Goal: Transaction & Acquisition: Purchase product/service

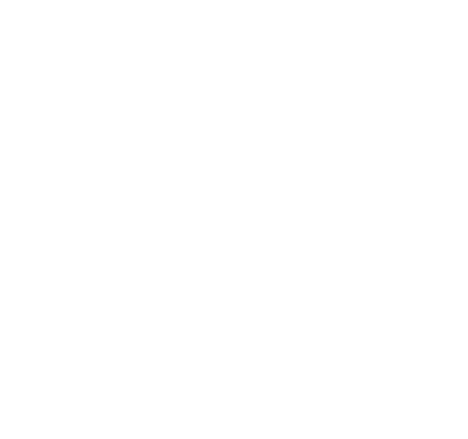
type input "[PERSON_NAME][EMAIL_ADDRESS][DOMAIN_NAME]"
click at [0, 0] on slot "Volgende" at bounding box center [0, 0] width 0 height 0
click at [0, 0] on slot "Inloggen" at bounding box center [0, 0] width 0 height 0
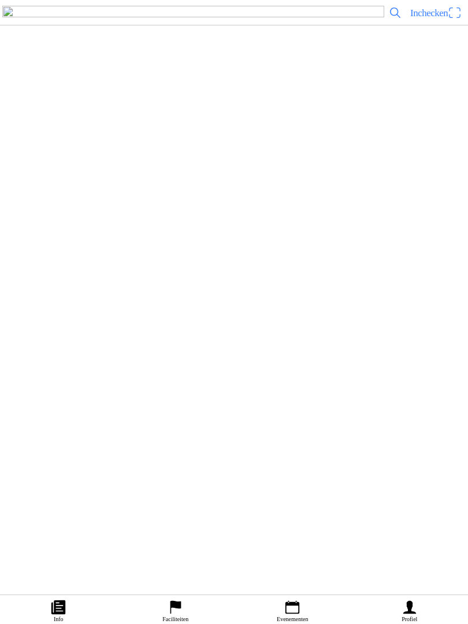
click at [299, 616] on ion-label "Evenementen" at bounding box center [292, 619] width 31 height 6
click at [55, 302] on span "Ticket kopen" at bounding box center [36, 299] width 36 height 8
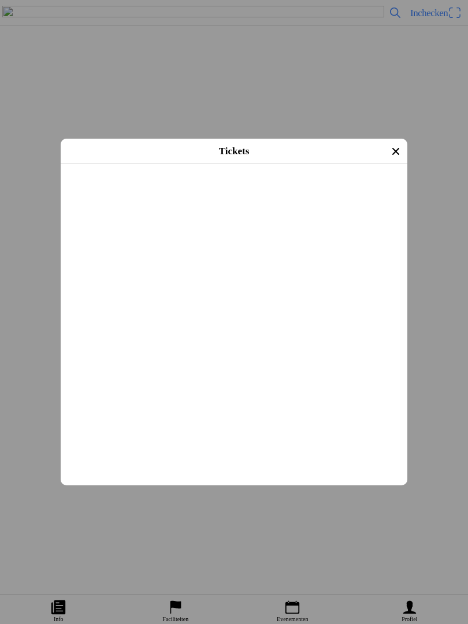
scroll to position [694, 0]
click at [395, 251] on button "button" at bounding box center [238, 236] width 337 height 30
click at [252, 293] on ion-label "Afrekenen" at bounding box center [233, 288] width 36 height 9
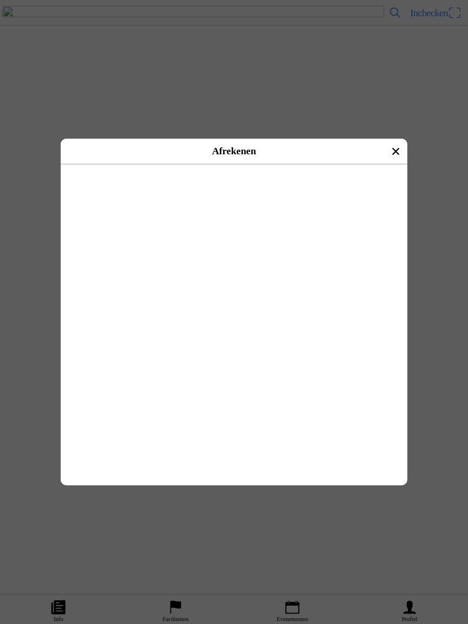
click at [87, 201] on img at bounding box center [86, 204] width 32 height 32
click at [111, 196] on button "button" at bounding box center [259, 204] width 296 height 35
click at [240, 185] on ion-label "Betalen met iDeal" at bounding box center [234, 180] width 62 height 9
